Goal: Browse casually: Explore the website without a specific task or goal

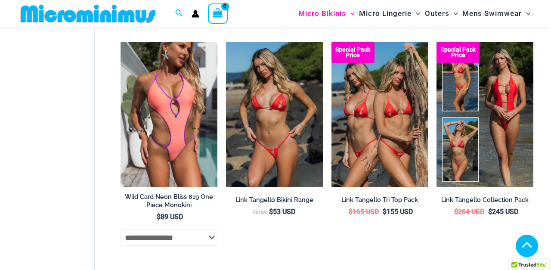
scroll to position [1910, 0]
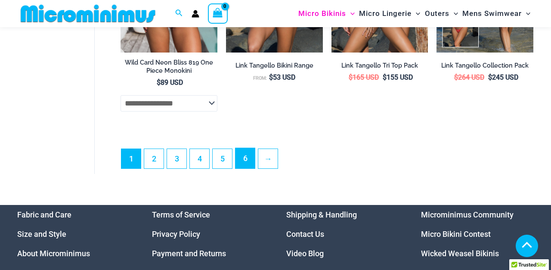
click at [247, 168] on link "6" at bounding box center [244, 158] width 19 height 20
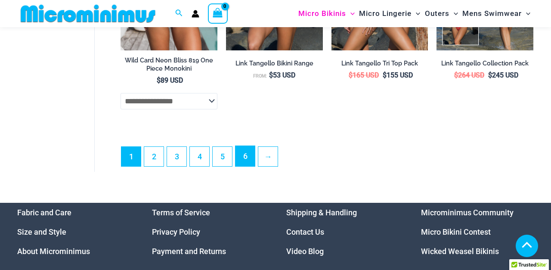
scroll to position [2081, 0]
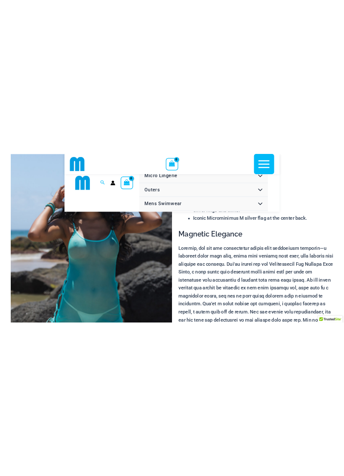
scroll to position [82, 0]
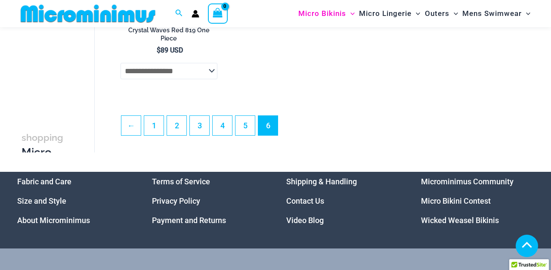
scroll to position [1828, 0]
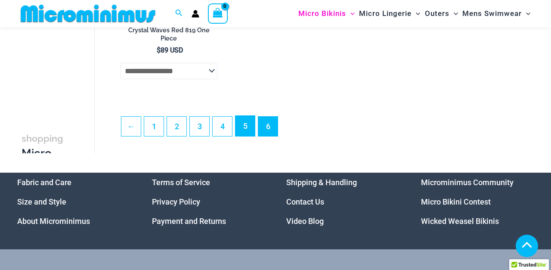
click at [246, 130] on link "5" at bounding box center [244, 126] width 19 height 20
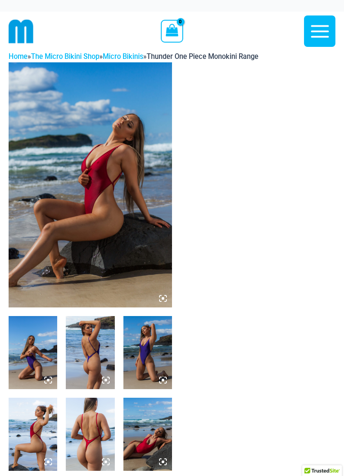
click at [76, 204] on img at bounding box center [91, 184] width 164 height 245
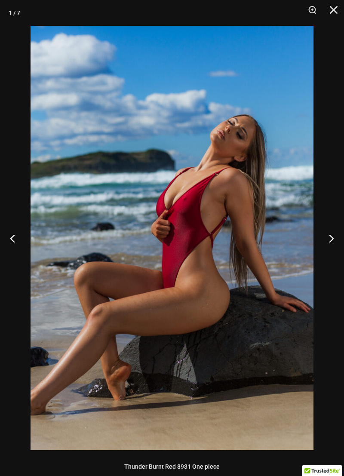
click at [325, 240] on button "Next" at bounding box center [328, 238] width 32 height 43
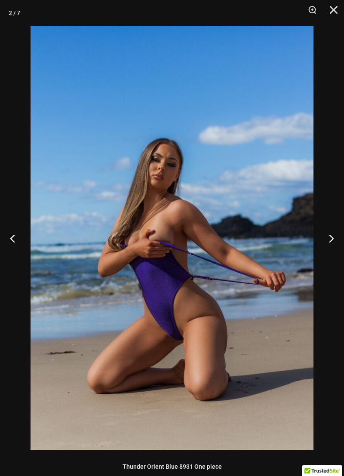
click at [328, 235] on button "Next" at bounding box center [328, 238] width 32 height 43
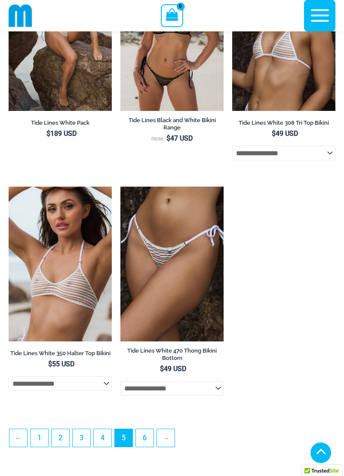
scroll to position [2209, 0]
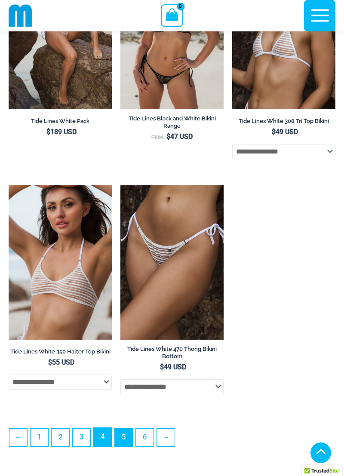
click at [104, 269] on link "4" at bounding box center [103, 437] width 18 height 19
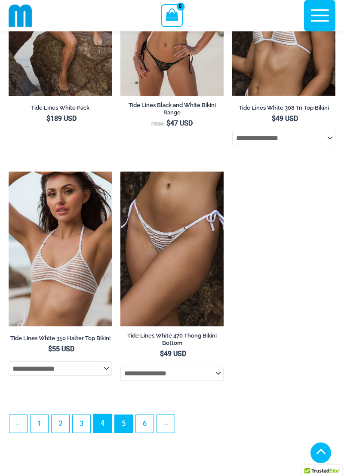
scroll to position [2249, 0]
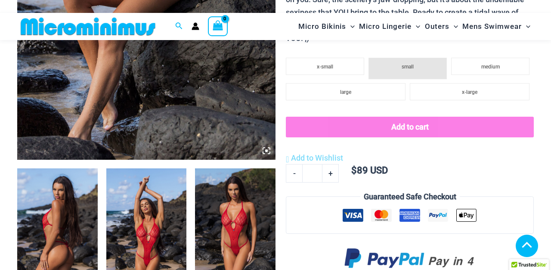
scroll to position [311, 0]
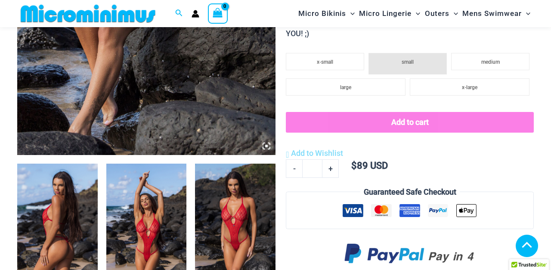
click at [145, 209] on img at bounding box center [146, 224] width 80 height 120
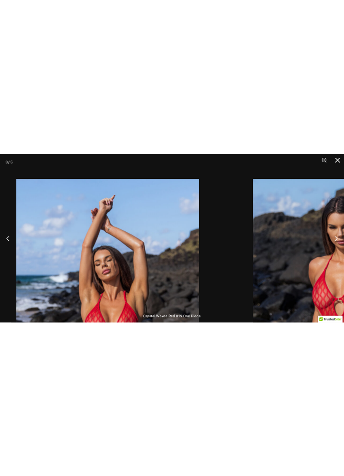
scroll to position [308, 0]
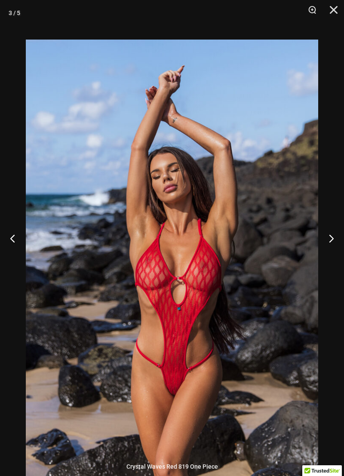
click at [327, 258] on button "Next" at bounding box center [328, 238] width 32 height 43
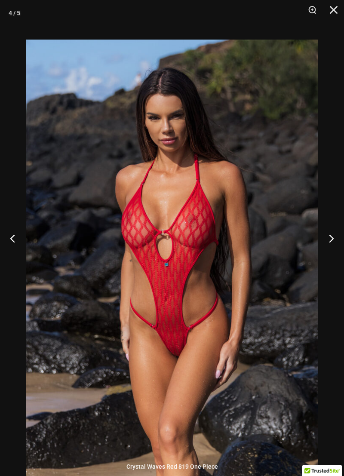
click at [327, 258] on button "Next" at bounding box center [328, 238] width 32 height 43
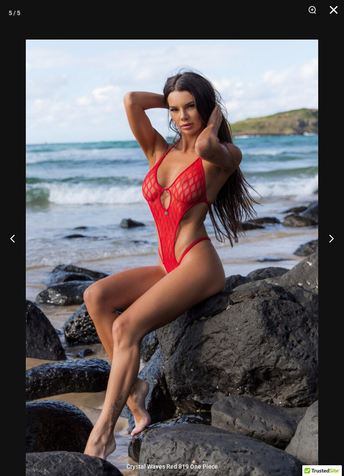
click at [332, 8] on button "Close" at bounding box center [331, 13] width 22 height 26
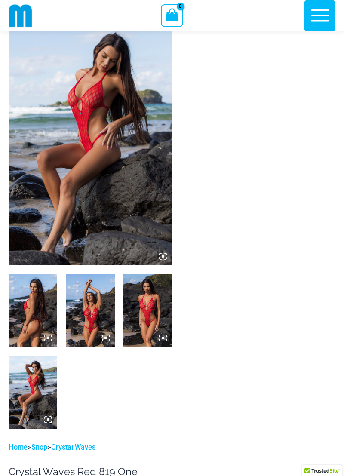
scroll to position [0, 0]
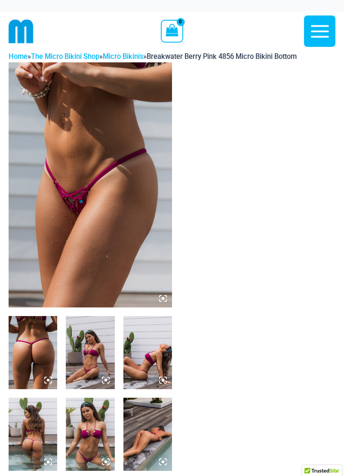
click at [55, 241] on img at bounding box center [91, 184] width 164 height 245
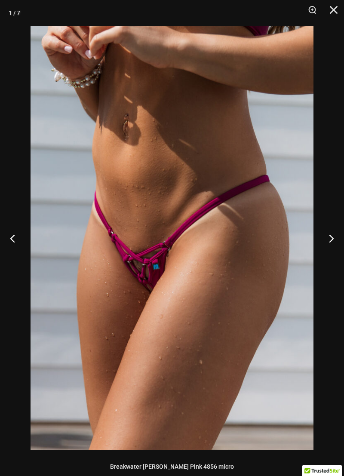
click at [334, 232] on button "Next" at bounding box center [328, 238] width 32 height 43
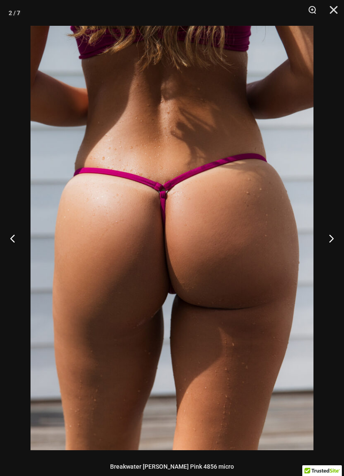
click at [332, 234] on button "Next" at bounding box center [328, 238] width 32 height 43
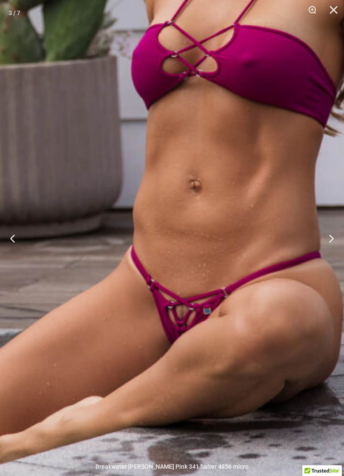
click at [328, 240] on button "Next" at bounding box center [328, 238] width 32 height 43
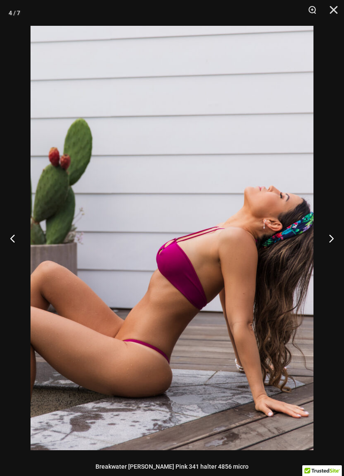
click at [328, 240] on button "Next" at bounding box center [328, 238] width 32 height 43
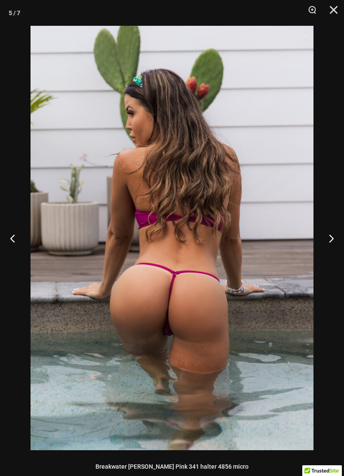
click at [330, 235] on button "Next" at bounding box center [328, 238] width 32 height 43
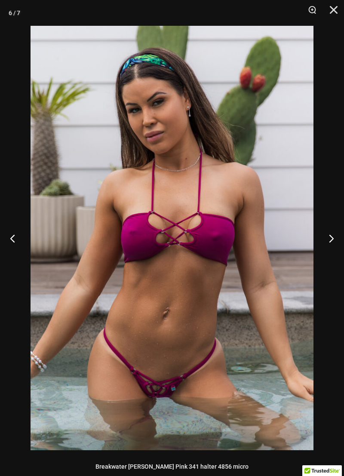
click at [325, 236] on button "Next" at bounding box center [328, 238] width 32 height 43
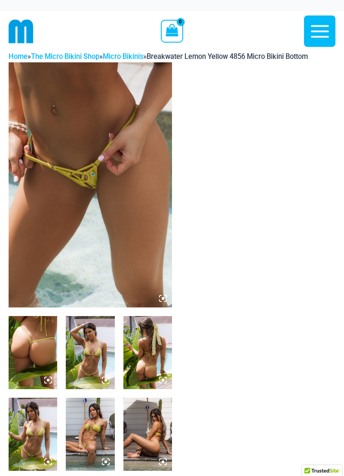
click at [56, 191] on img at bounding box center [91, 184] width 164 height 245
click at [47, 257] on img at bounding box center [91, 184] width 164 height 245
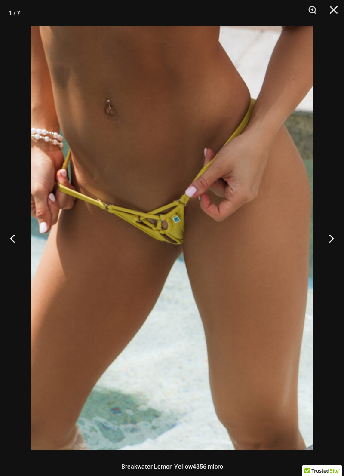
click at [331, 243] on button "Next" at bounding box center [328, 238] width 32 height 43
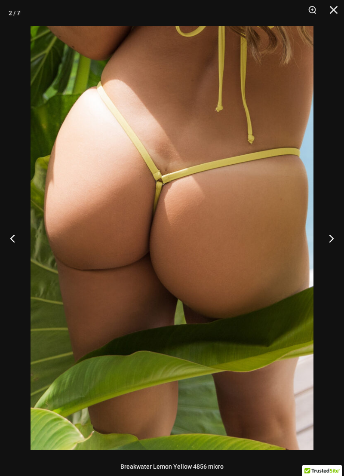
click at [332, 241] on button "Next" at bounding box center [328, 238] width 32 height 43
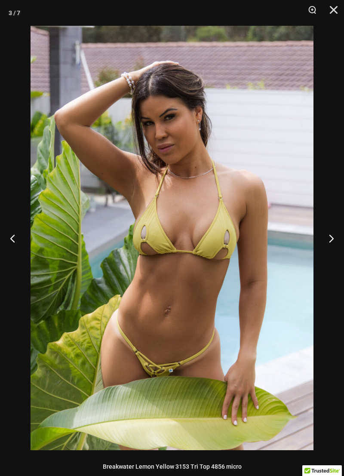
click at [332, 245] on button "Next" at bounding box center [328, 238] width 32 height 43
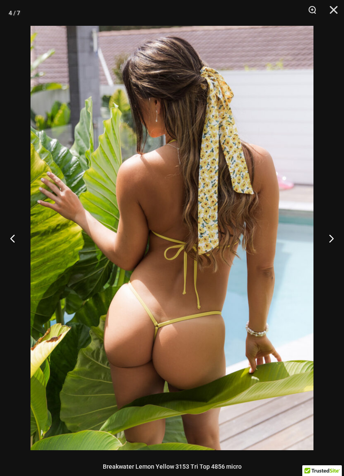
click at [332, 245] on button "Next" at bounding box center [328, 238] width 32 height 43
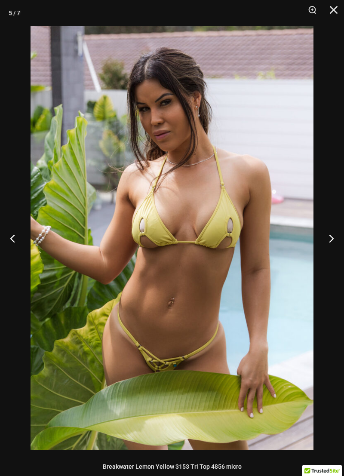
click at [331, 244] on button "Next" at bounding box center [328, 238] width 32 height 43
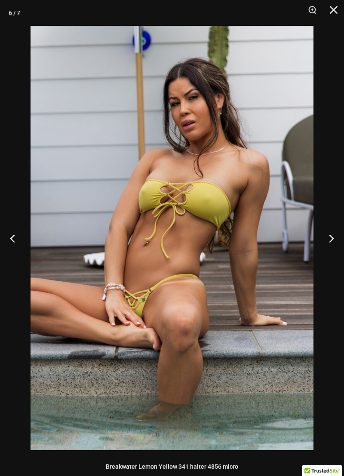
click at [327, 246] on button "Next" at bounding box center [328, 238] width 32 height 43
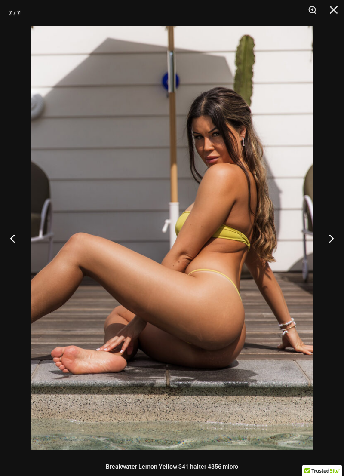
click at [328, 243] on button "Next" at bounding box center [328, 238] width 32 height 43
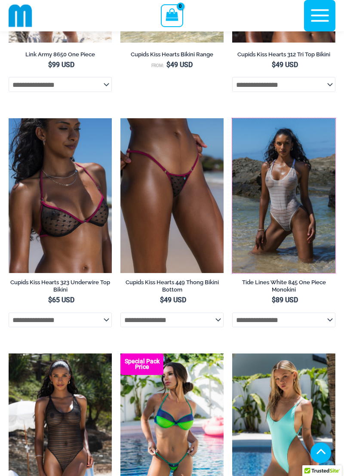
scroll to position [1368, 0]
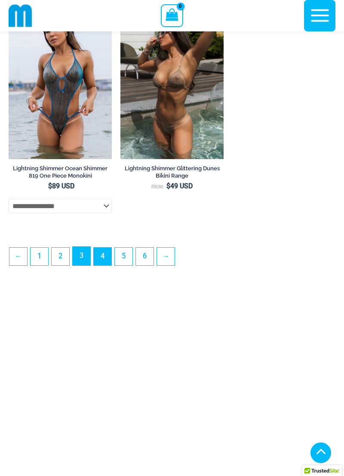
click at [84, 266] on link "3" at bounding box center [82, 256] width 18 height 19
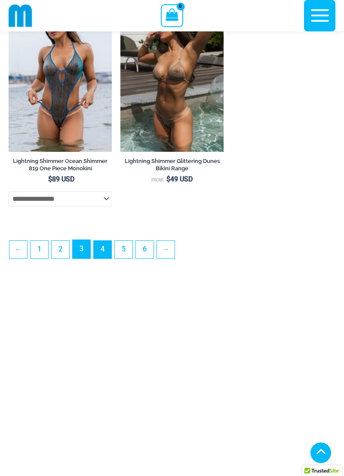
scroll to position [2443, 0]
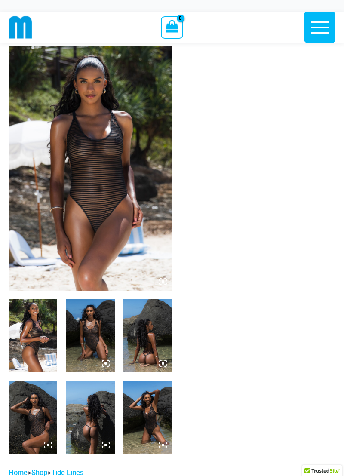
scroll to position [6, 0]
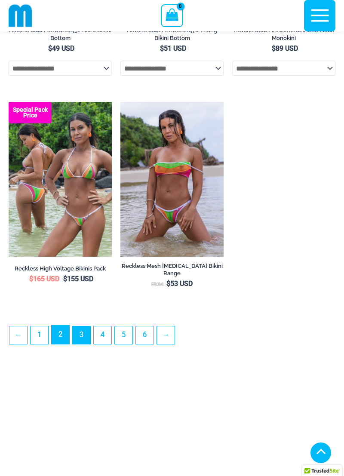
click at [62, 343] on link "2" at bounding box center [61, 335] width 18 height 19
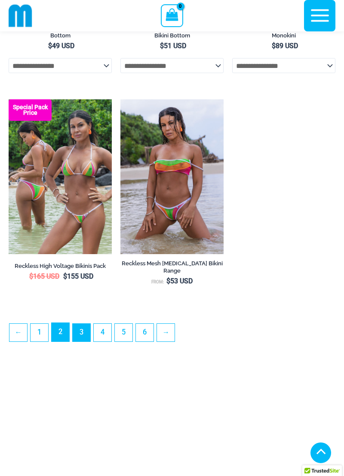
scroll to position [2313, 0]
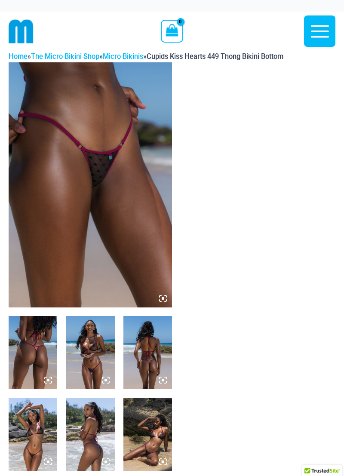
click at [65, 262] on img at bounding box center [91, 184] width 164 height 245
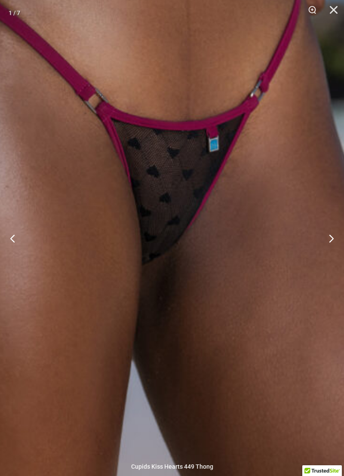
click at [320, 245] on button "Next" at bounding box center [328, 238] width 32 height 43
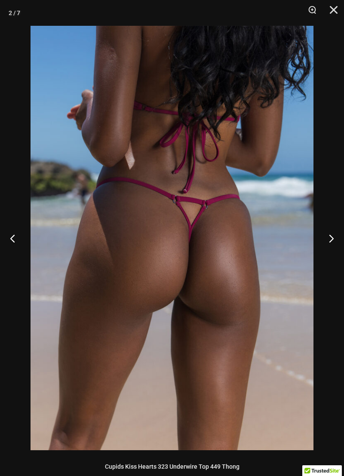
click at [324, 243] on button "Next" at bounding box center [328, 238] width 32 height 43
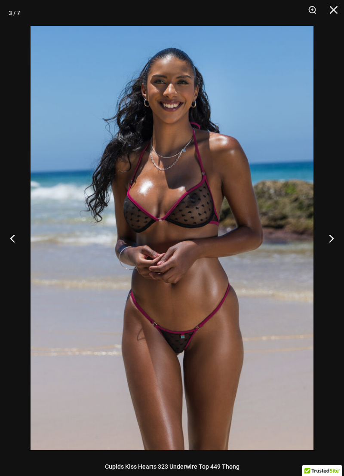
click at [320, 243] on button "Next" at bounding box center [328, 238] width 32 height 43
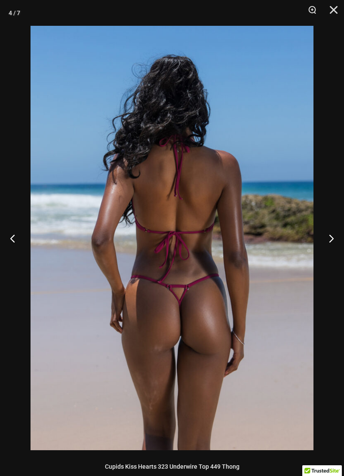
click at [320, 243] on button "Next" at bounding box center [328, 238] width 32 height 43
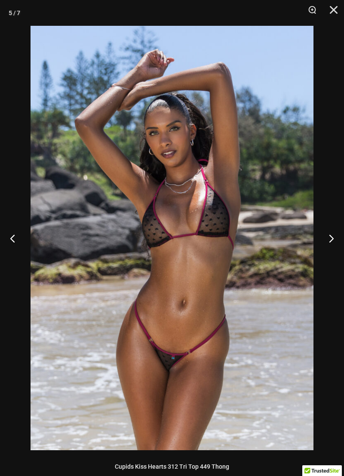
click at [320, 243] on button "Next" at bounding box center [328, 238] width 32 height 43
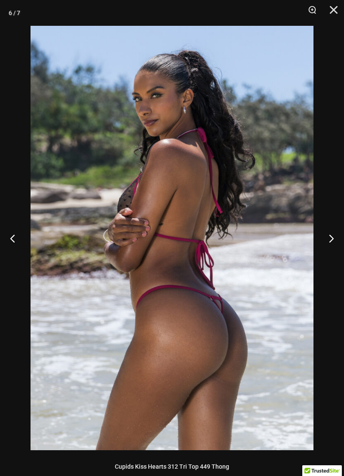
click at [320, 243] on button "Next" at bounding box center [328, 238] width 32 height 43
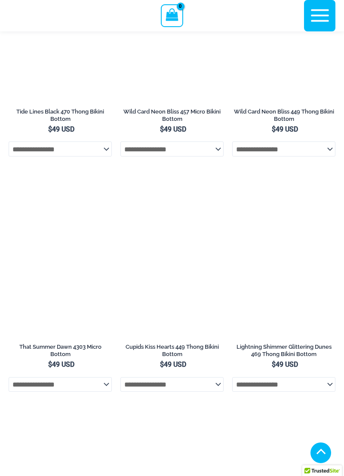
scroll to position [2758, 0]
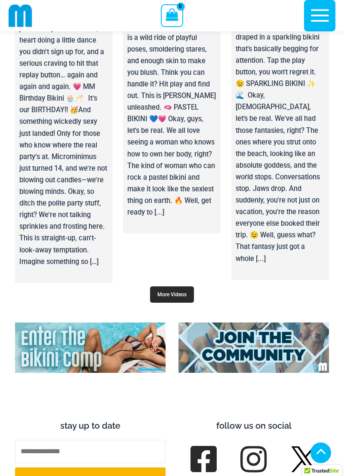
click at [167, 300] on link "More Videos" at bounding box center [172, 295] width 44 height 16
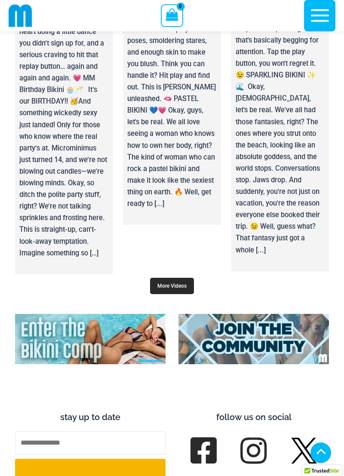
scroll to position [3870, 0]
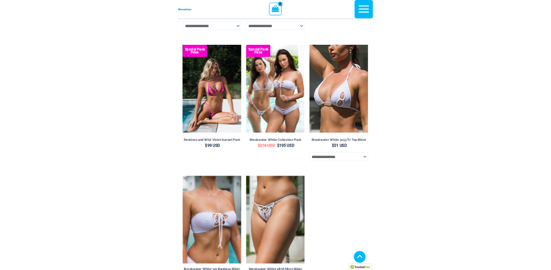
scroll to position [1813, 0]
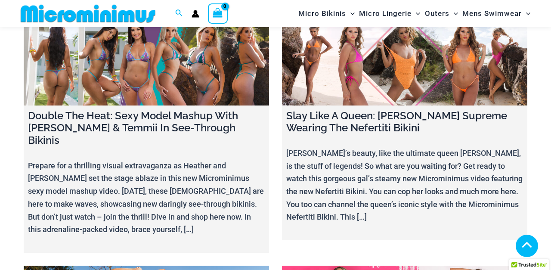
scroll to position [6907, 0]
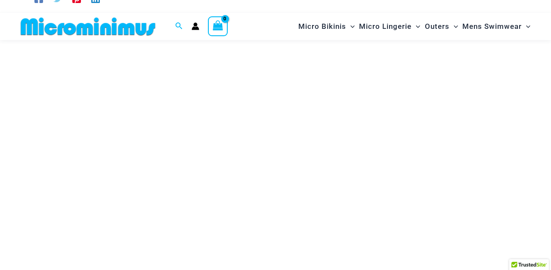
scroll to position [109, 0]
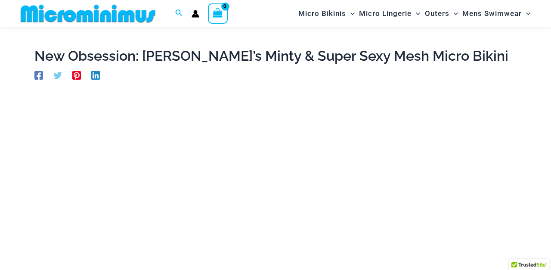
scroll to position [23, 0]
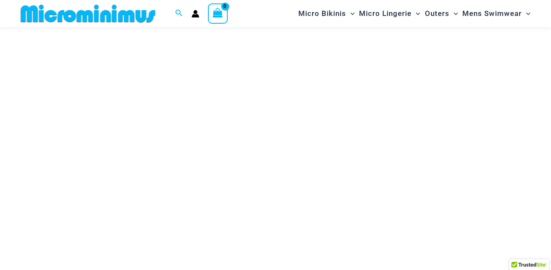
scroll to position [132, 0]
